Goal: Task Accomplishment & Management: Use online tool/utility

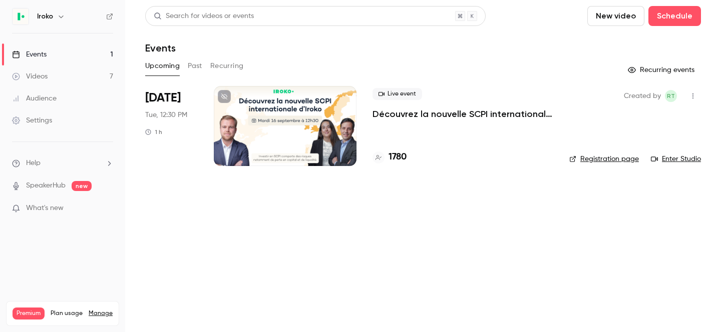
click at [603, 161] on link "Registration page" at bounding box center [604, 159] width 70 height 10
click at [197, 59] on button "Past" at bounding box center [195, 66] width 15 height 16
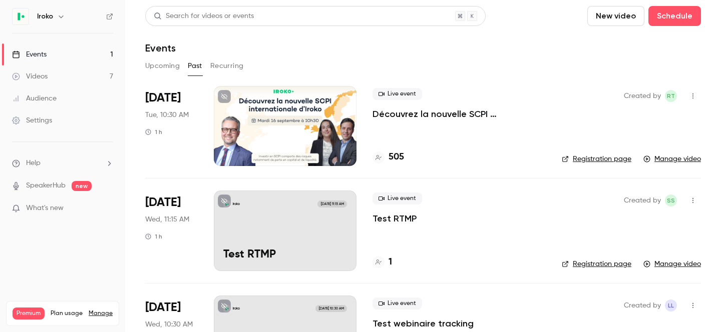
click at [693, 96] on icon "button" at bounding box center [693, 96] width 8 height 7
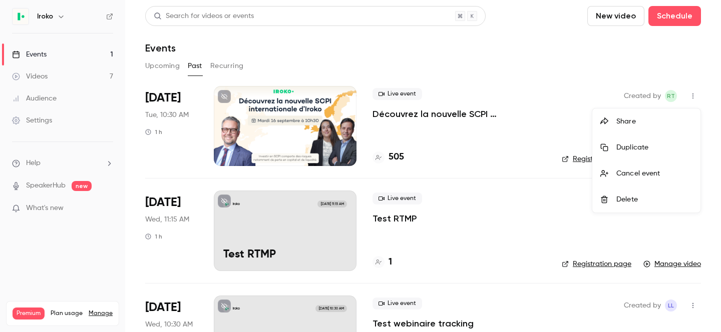
click at [501, 116] on div at bounding box center [360, 166] width 721 height 332
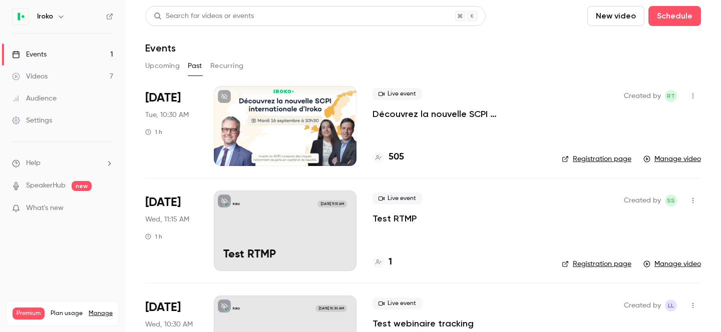
click at [493, 114] on p "Découvrez la nouvelle SCPI internationale d'Iroko" at bounding box center [458, 114] width 173 height 12
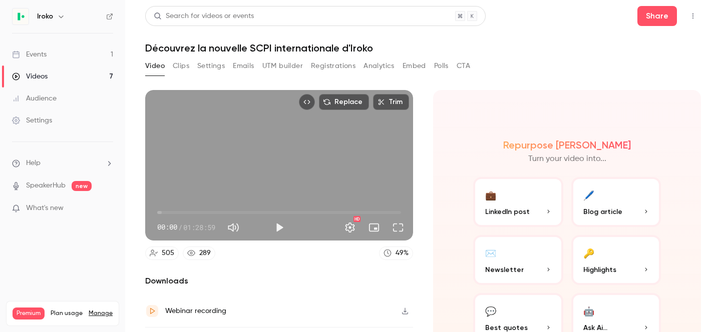
click at [245, 66] on button "Emails" at bounding box center [243, 66] width 21 height 16
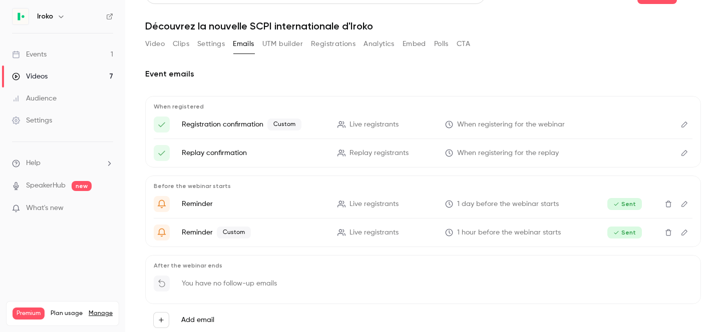
scroll to position [46, 0]
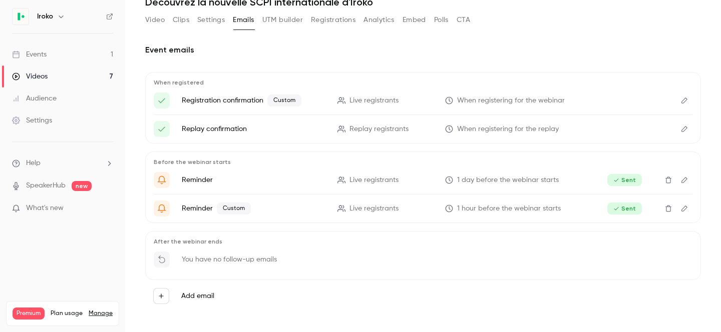
click at [212, 23] on button "Settings" at bounding box center [211, 20] width 28 height 16
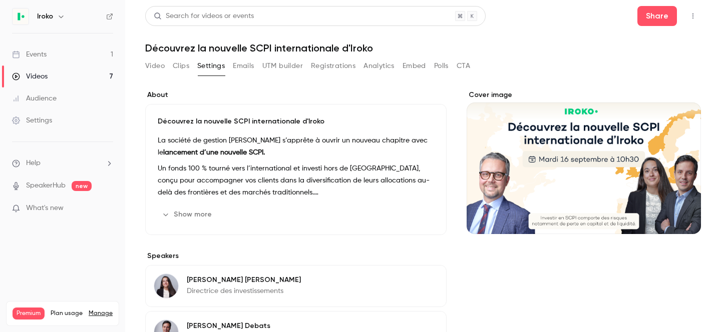
click at [156, 66] on button "Video" at bounding box center [155, 66] width 20 height 16
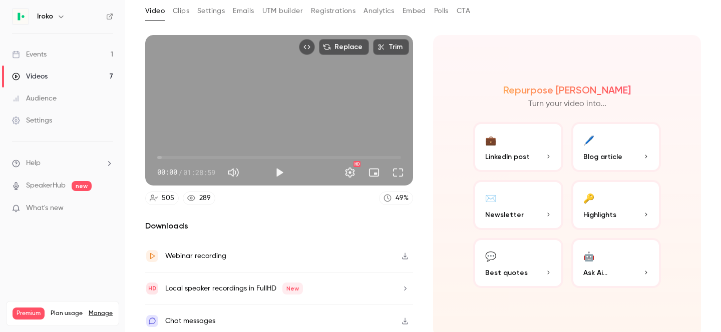
scroll to position [56, 0]
click at [190, 198] on icon at bounding box center [191, 198] width 8 height 8
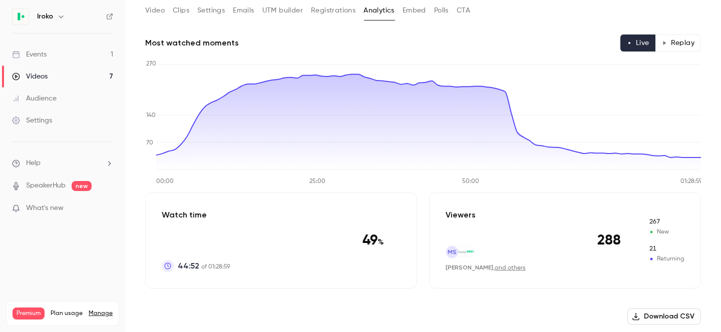
scroll to position [56, 0]
click at [675, 50] on button "Replay" at bounding box center [678, 43] width 46 height 17
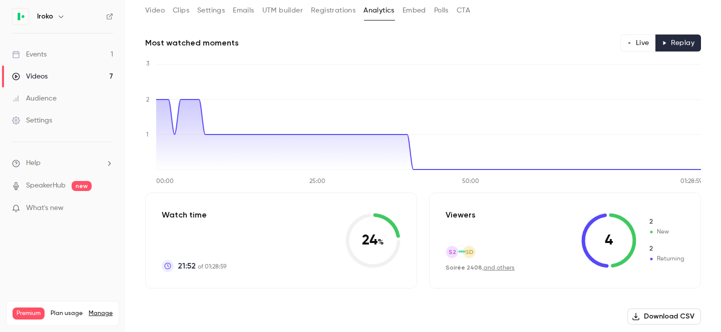
click at [158, 13] on button "Video" at bounding box center [155, 11] width 20 height 16
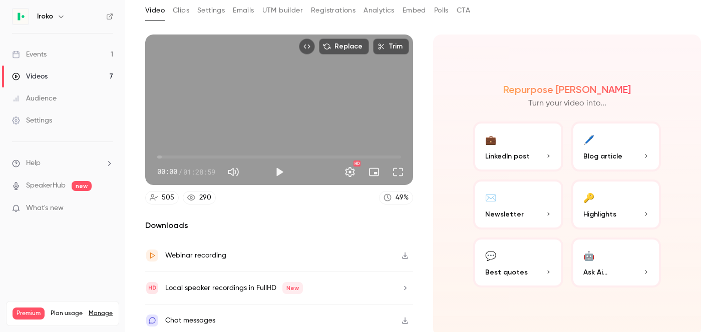
scroll to position [60, 0]
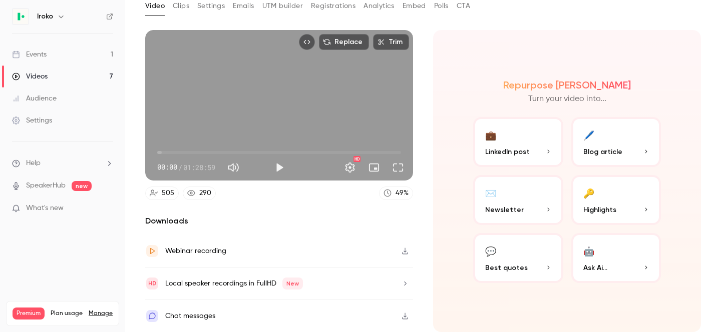
click at [198, 26] on div "Replace Trim 00:00 00:00 / 01:28:59 HD 505 290 49 % Downloads Webinar recording…" at bounding box center [423, 132] width 556 height 229
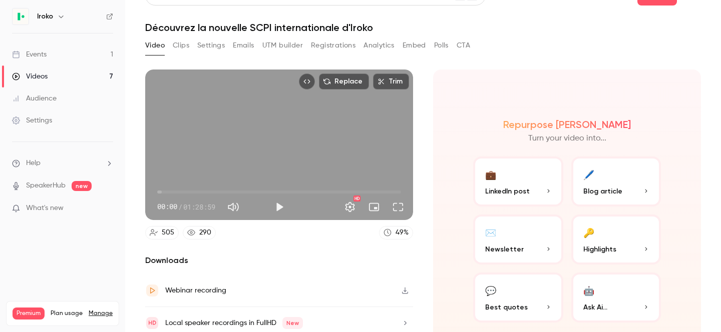
scroll to position [0, 0]
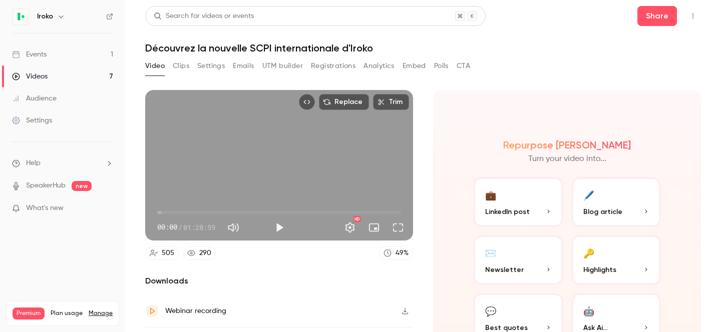
click at [177, 70] on button "Clips" at bounding box center [181, 66] width 17 height 16
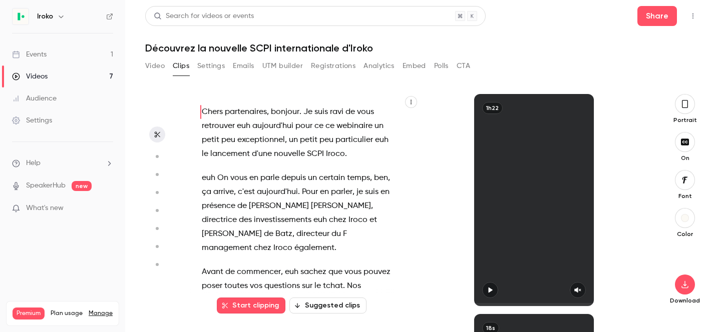
click at [209, 69] on button "Settings" at bounding box center [211, 66] width 28 height 16
